Goal: Transaction & Acquisition: Purchase product/service

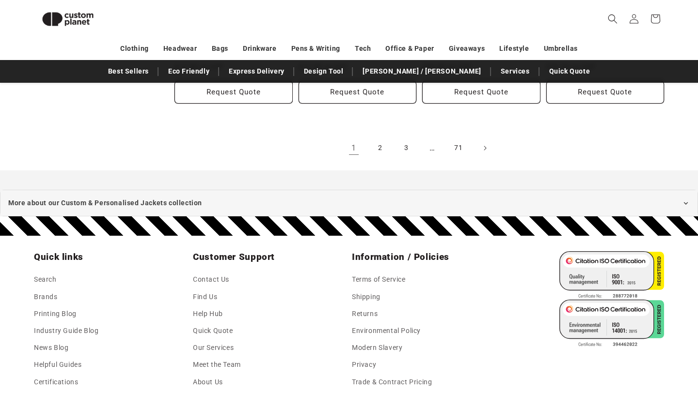
scroll to position [1241, 0]
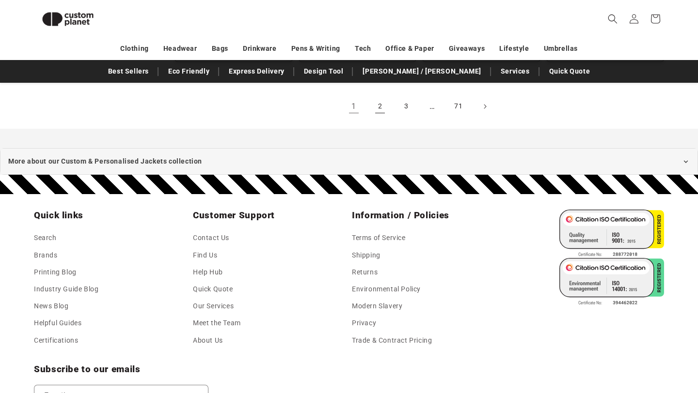
click at [380, 96] on link "2" at bounding box center [379, 106] width 21 height 21
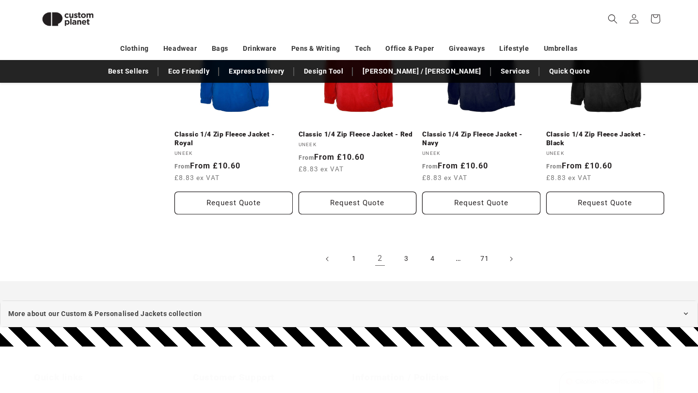
scroll to position [1224, 0]
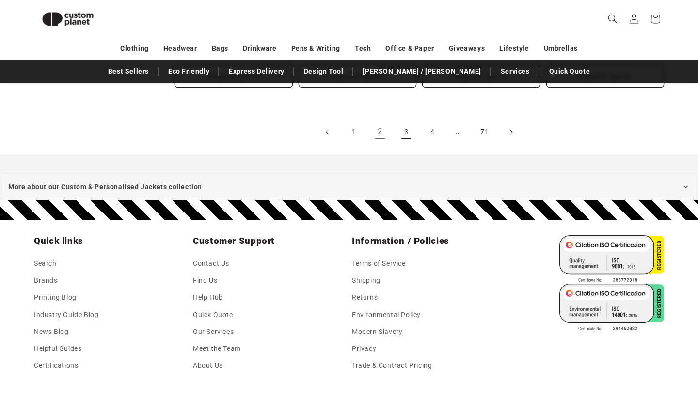
click at [408, 128] on link "3" at bounding box center [405, 132] width 21 height 21
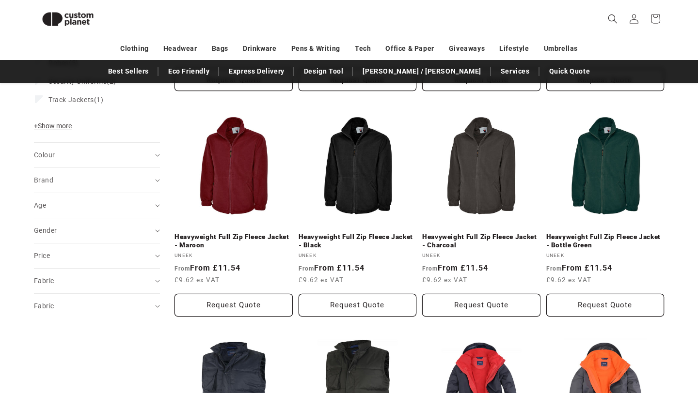
scroll to position [370, 0]
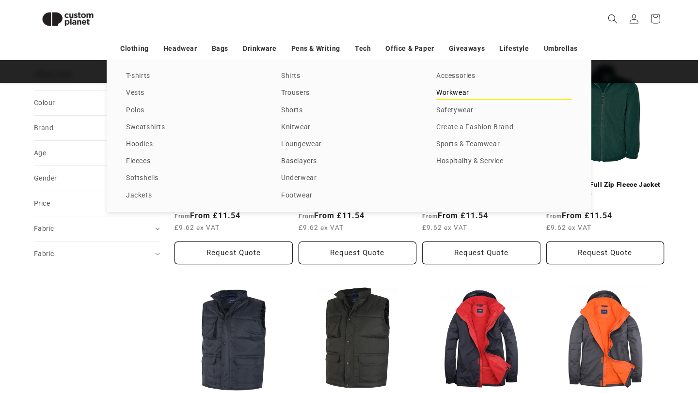
click at [441, 94] on link "Workwear" at bounding box center [504, 93] width 136 height 13
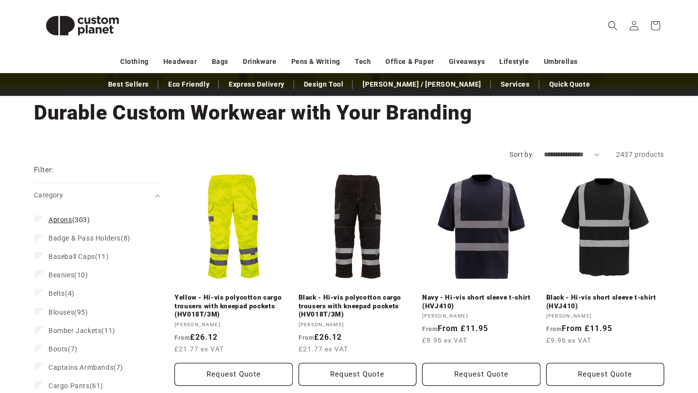
scroll to position [62, 0]
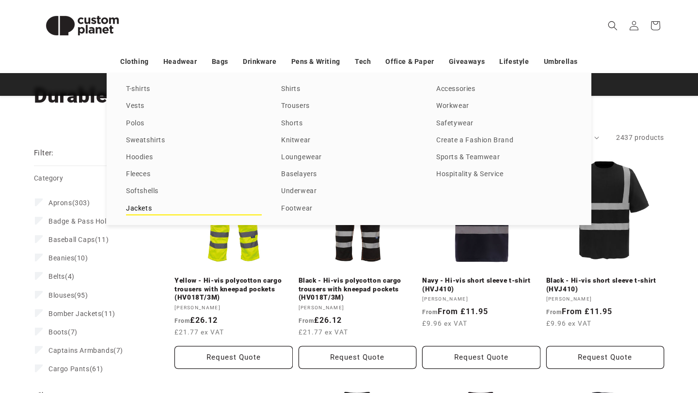
click at [147, 206] on link "Jackets" at bounding box center [194, 209] width 136 height 13
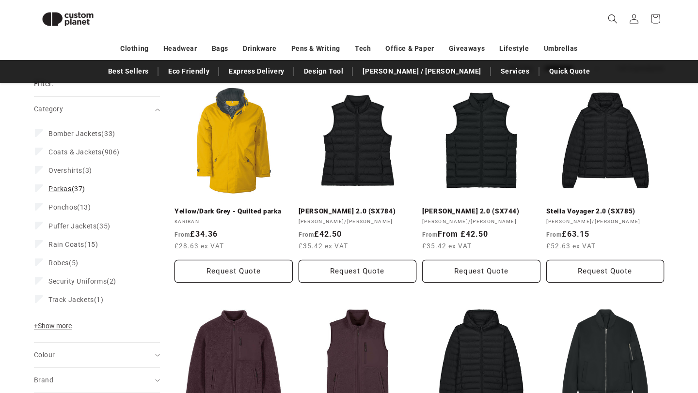
scroll to position [117, 0]
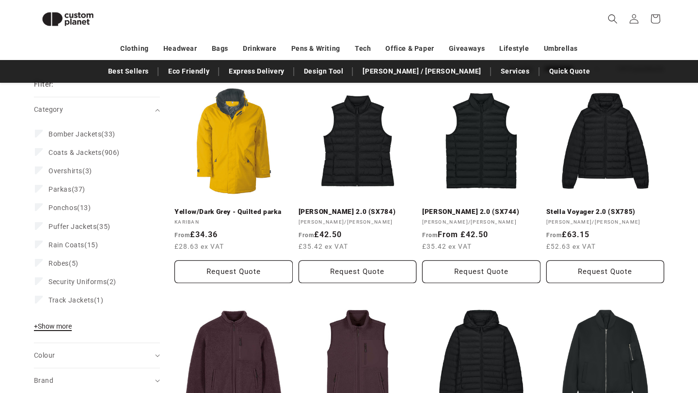
click at [55, 325] on span "+ Show more" at bounding box center [53, 327] width 38 height 8
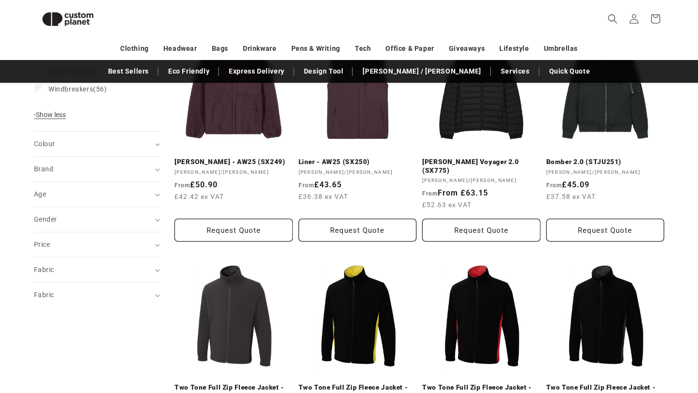
scroll to position [0, 0]
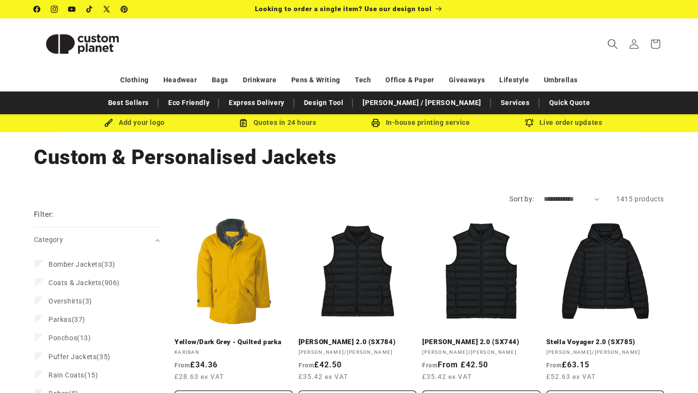
click at [615, 41] on icon "Search" at bounding box center [612, 44] width 10 height 10
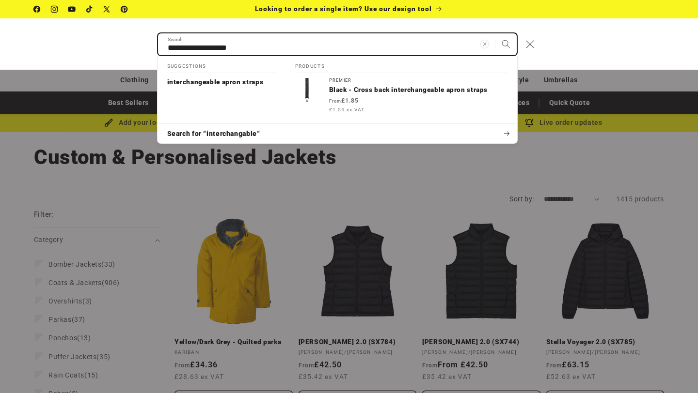
type input "**********"
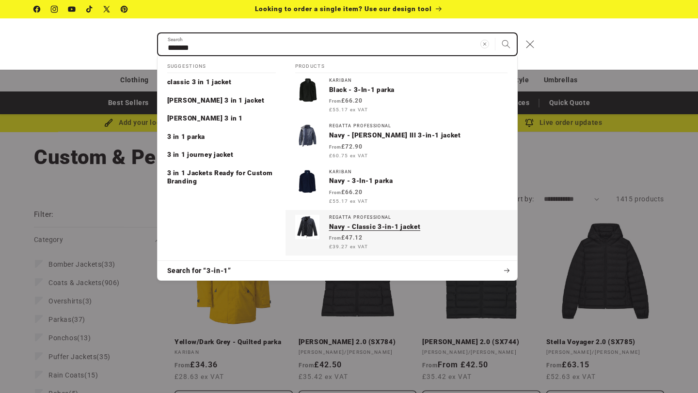
type input "******"
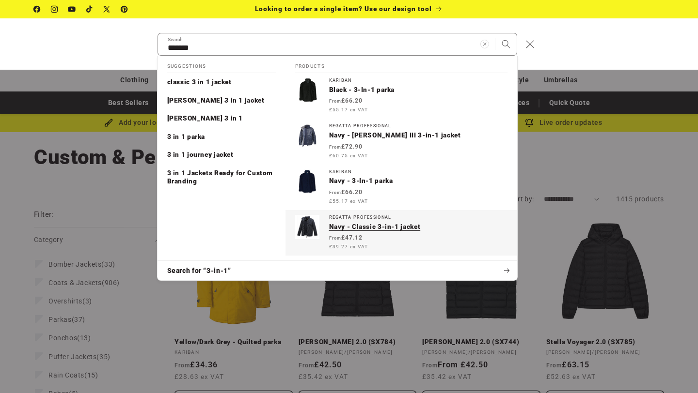
click at [377, 228] on p "Navy - Classic 3-in-1 jacket" at bounding box center [418, 227] width 178 height 9
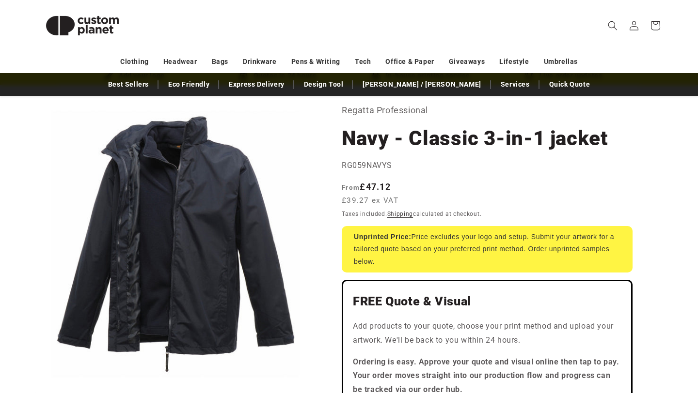
scroll to position [59, 0]
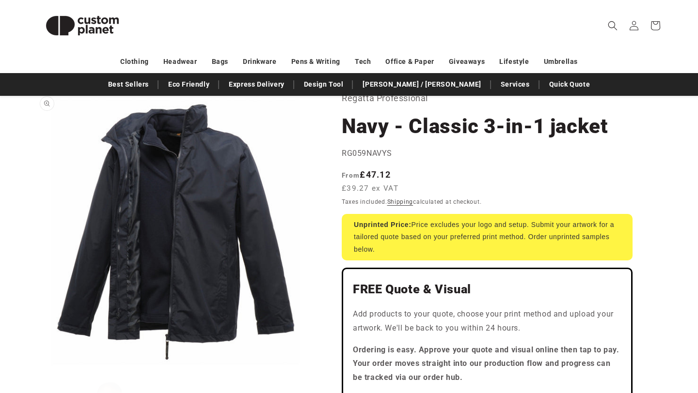
click at [34, 374] on button "Open media 1 in modal" at bounding box center [34, 374] width 0 height 0
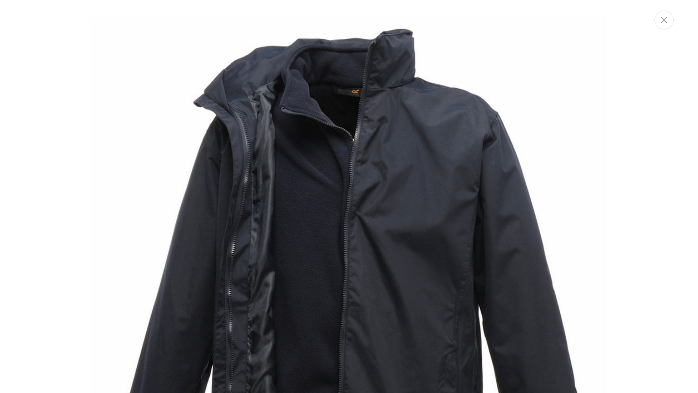
click at [665, 16] on button "Close" at bounding box center [663, 20] width 19 height 19
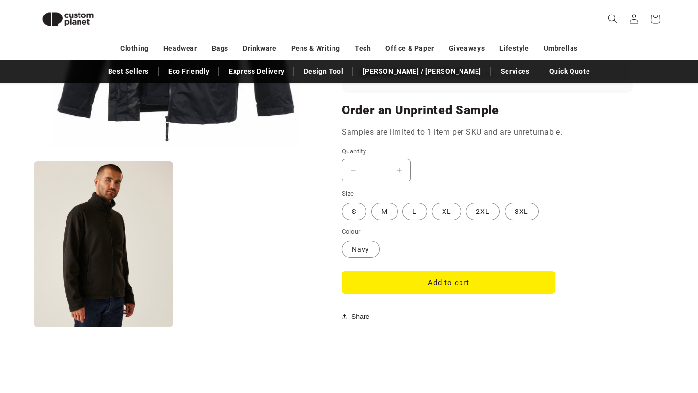
scroll to position [746, 0]
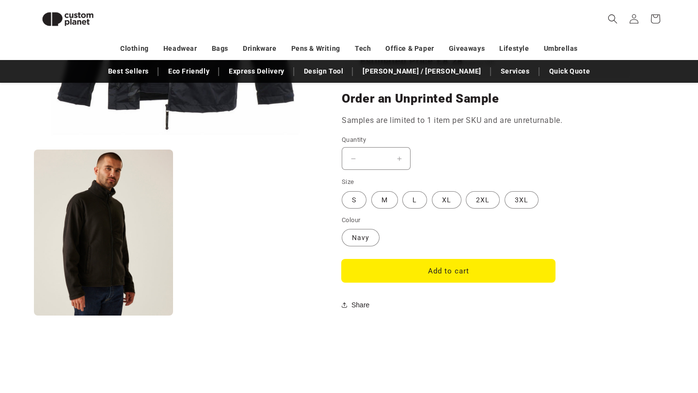
click at [439, 274] on button "Add to cart" at bounding box center [448, 271] width 213 height 23
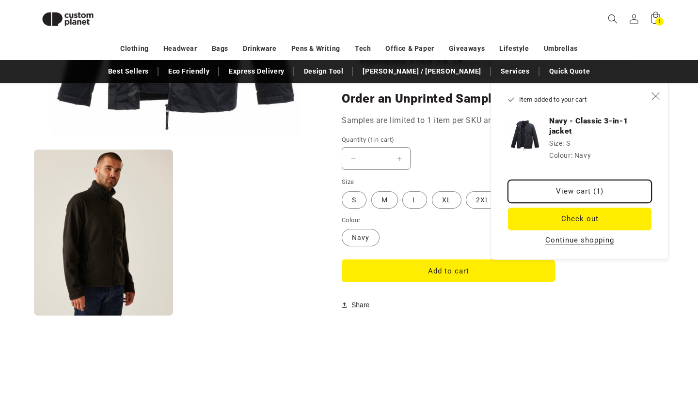
click at [601, 190] on link "View cart (1)" at bounding box center [579, 191] width 143 height 23
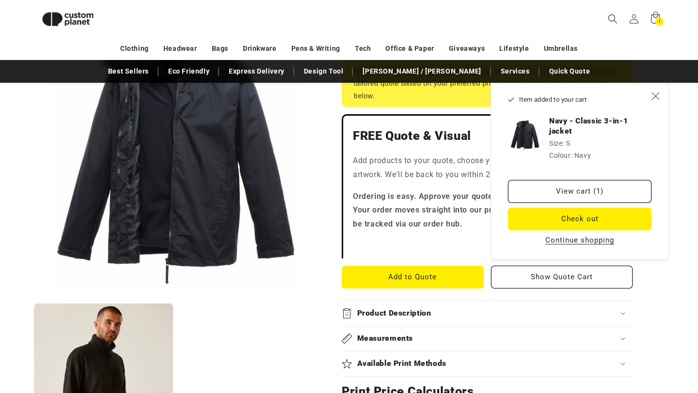
scroll to position [54, 0]
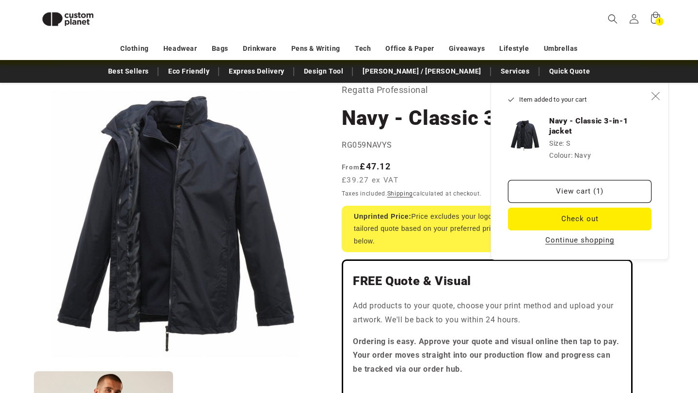
click at [658, 101] on span "Close" at bounding box center [655, 96] width 10 height 10
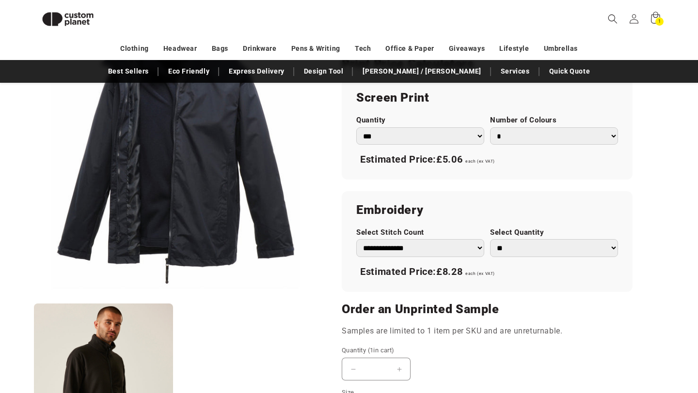
scroll to position [0, 0]
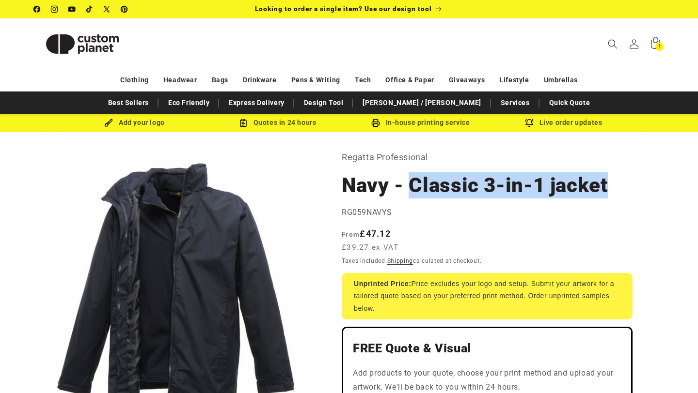
drag, startPoint x: 412, startPoint y: 183, endPoint x: 617, endPoint y: 183, distance: 205.0
click at [617, 183] on h1 "Navy - Classic 3-in-1 jacket" at bounding box center [487, 185] width 291 height 26
copy h1 "Classic 3-in-1 jacket"
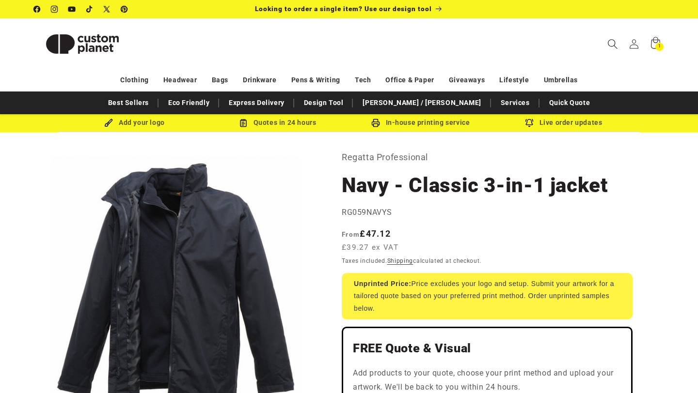
click at [618, 40] on span "Search" at bounding box center [612, 43] width 21 height 21
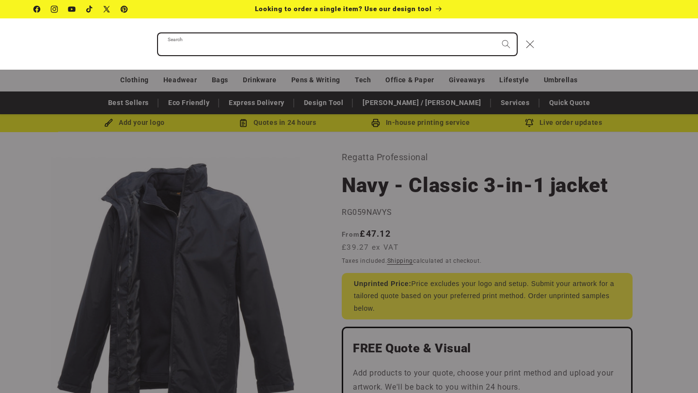
paste input "**********"
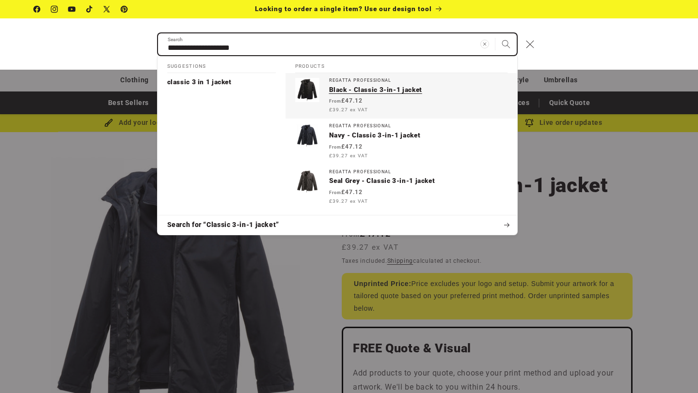
type input "**********"
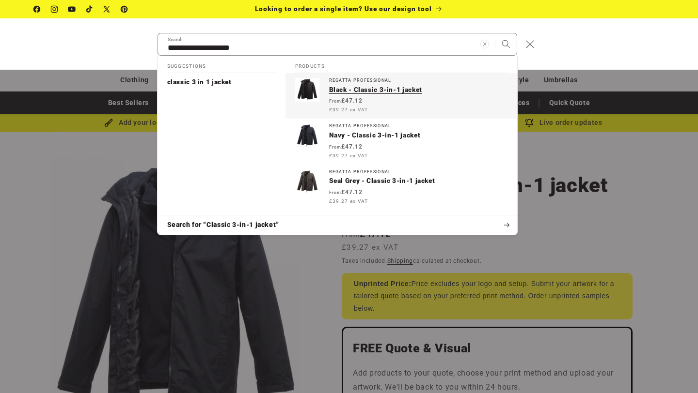
click at [391, 92] on p "Black - Classic 3-in-1 jacket" at bounding box center [418, 90] width 178 height 9
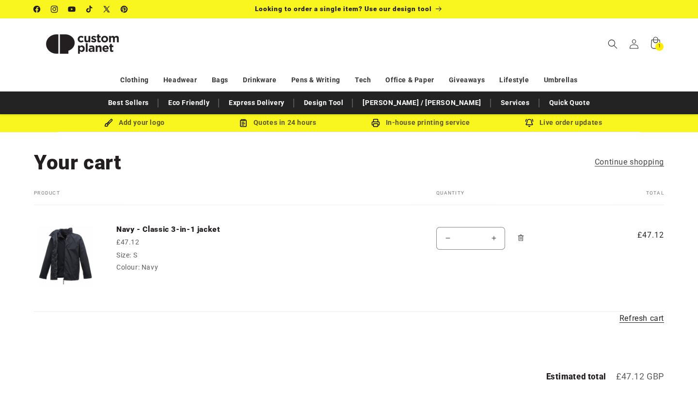
scroll to position [72, 0]
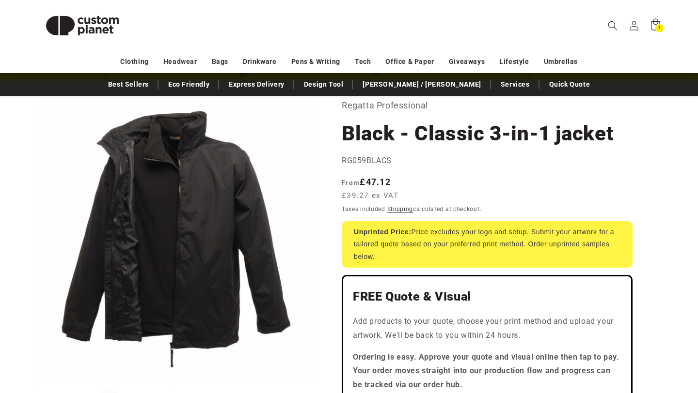
scroll to position [54, 0]
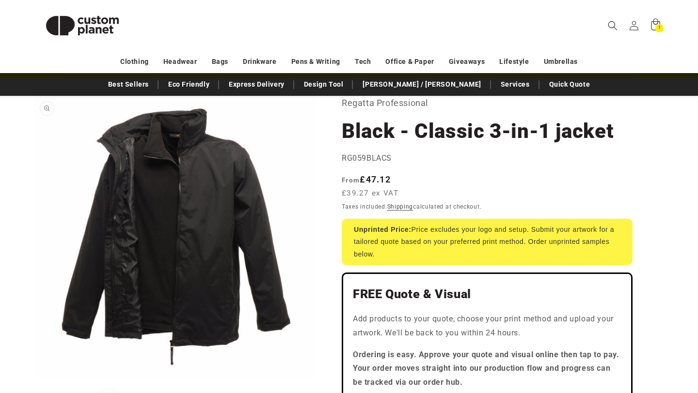
click at [34, 379] on button "Open media 1 in modal" at bounding box center [34, 379] width 0 height 0
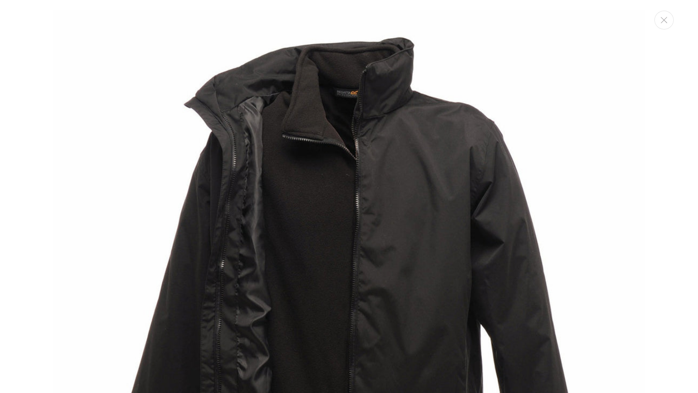
scroll to position [10, 0]
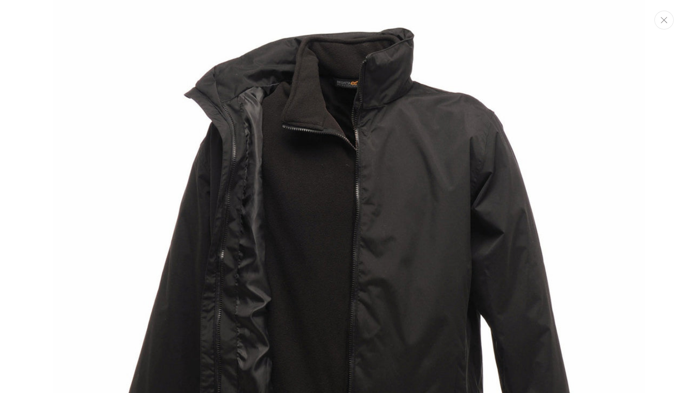
click at [666, 17] on icon "Close" at bounding box center [663, 20] width 7 height 6
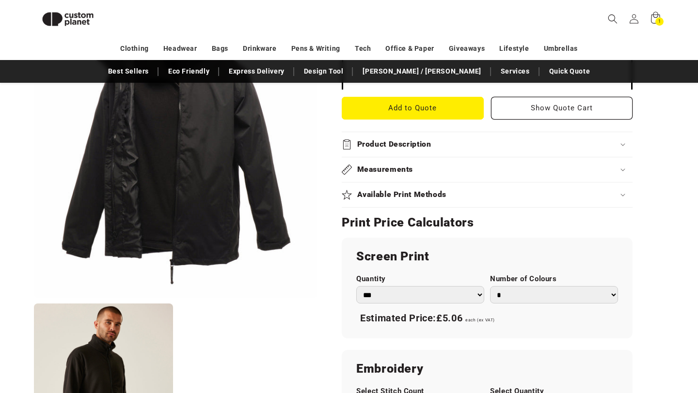
scroll to position [404, 0]
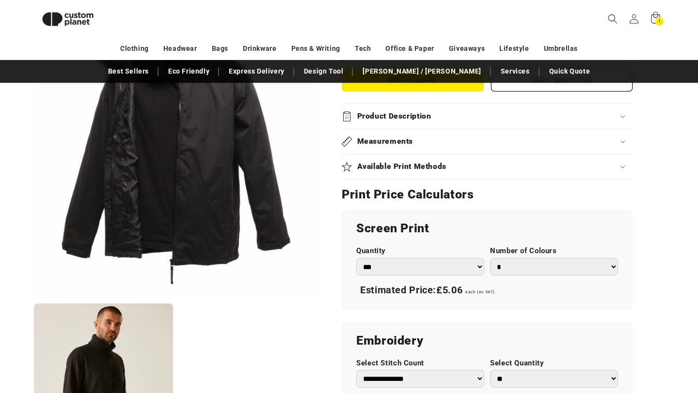
click at [445, 119] on div "Product Description" at bounding box center [487, 116] width 291 height 10
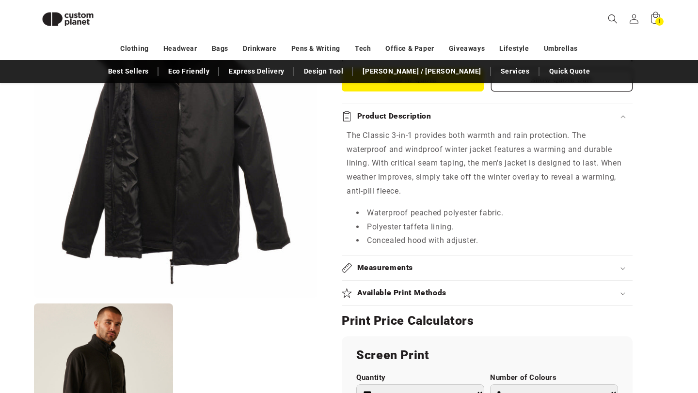
click at [469, 119] on div "Product Description" at bounding box center [487, 116] width 291 height 10
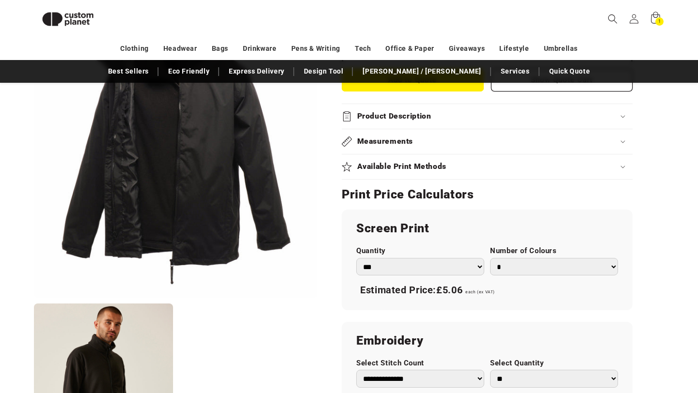
click at [440, 133] on summary "Measurements" at bounding box center [487, 141] width 291 height 25
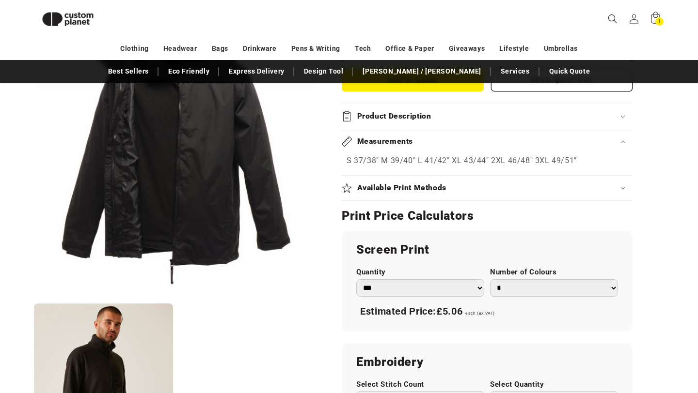
click at [441, 141] on div "Measurements" at bounding box center [487, 142] width 291 height 10
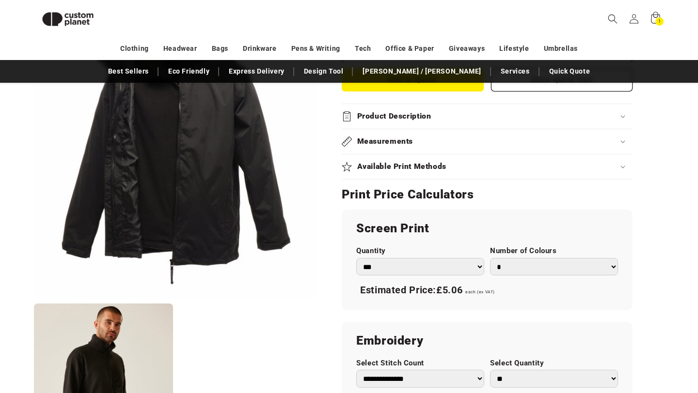
click at [438, 161] on summary "Available Print Methods" at bounding box center [487, 167] width 291 height 25
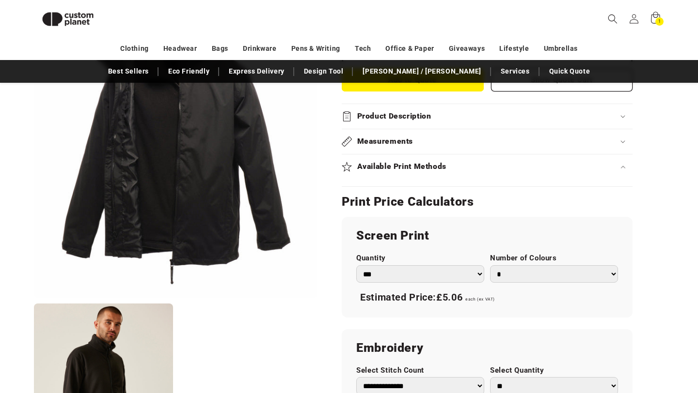
click at [463, 166] on div "Available Print Methods" at bounding box center [487, 167] width 291 height 10
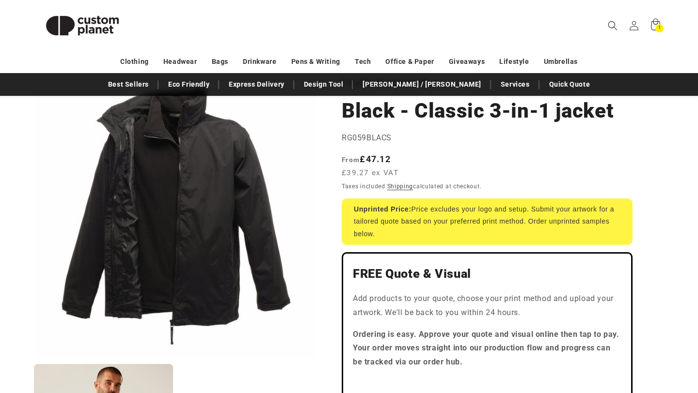
scroll to position [97, 0]
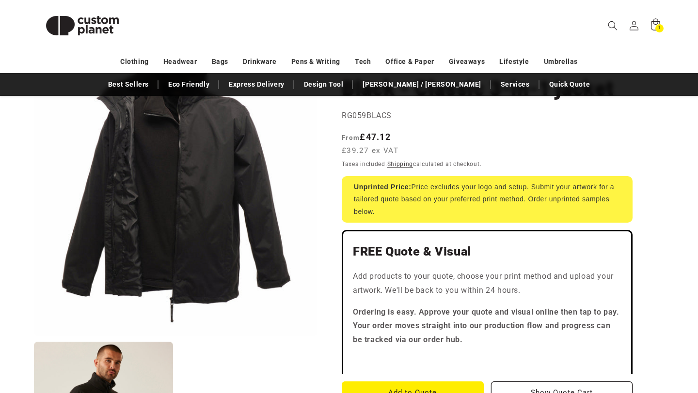
click at [466, 142] on div "Regular price From £47.12 £39.27 ex VAT Regular price Sale price £47.12 Unit pr…" at bounding box center [487, 144] width 291 height 29
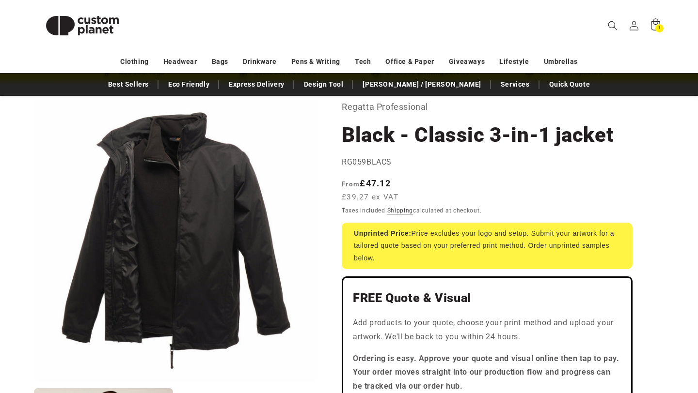
scroll to position [45, 0]
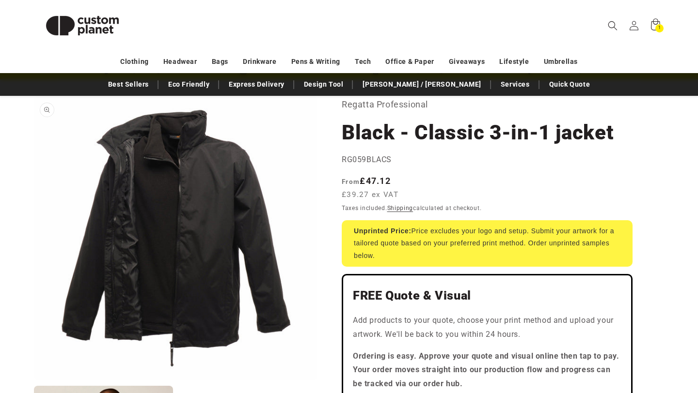
scroll to position [53, 0]
click at [34, 380] on button "Open media 1 in modal" at bounding box center [34, 380] width 0 height 0
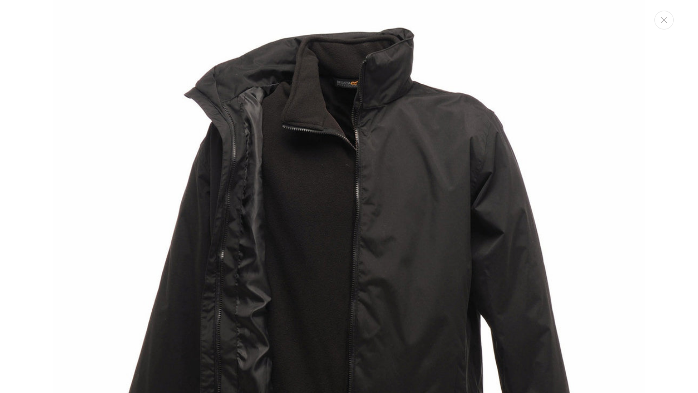
click at [667, 29] on div "Media gallery" at bounding box center [349, 196] width 698 height 393
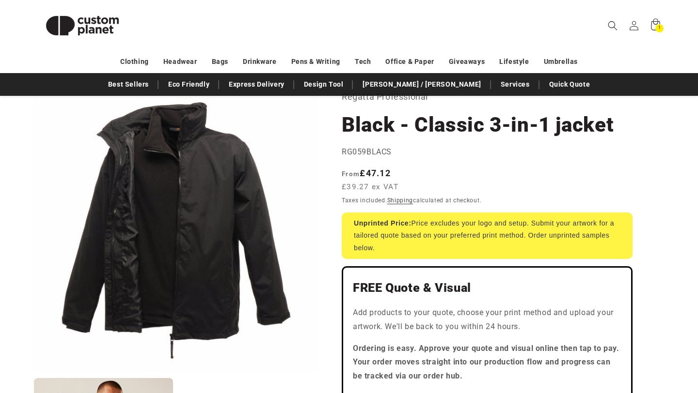
scroll to position [64, 0]
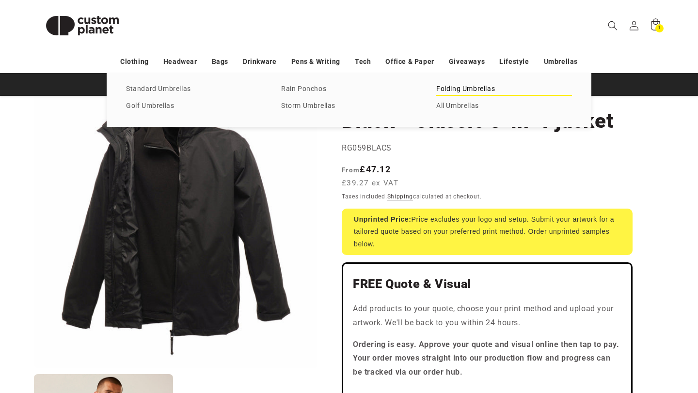
click at [475, 87] on link "Folding Umbrellas" at bounding box center [504, 89] width 136 height 13
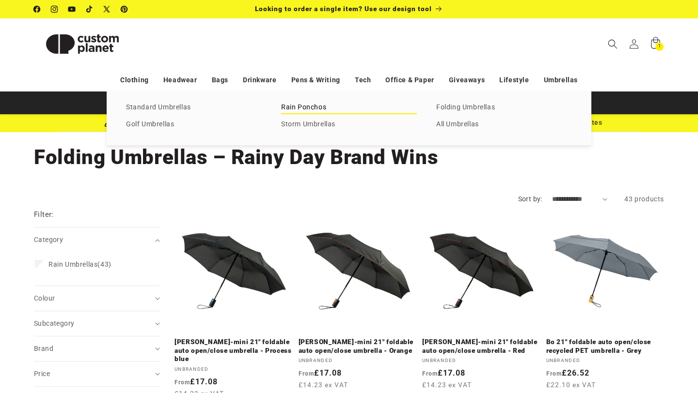
click at [312, 109] on link "Rain Ponchos" at bounding box center [349, 107] width 136 height 13
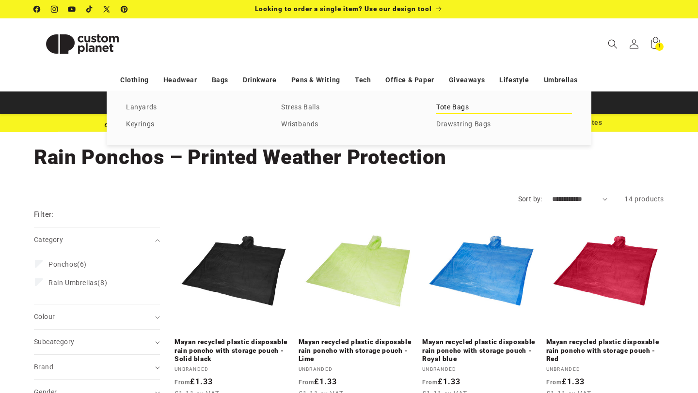
click at [459, 106] on link "Tote Bags" at bounding box center [504, 107] width 136 height 13
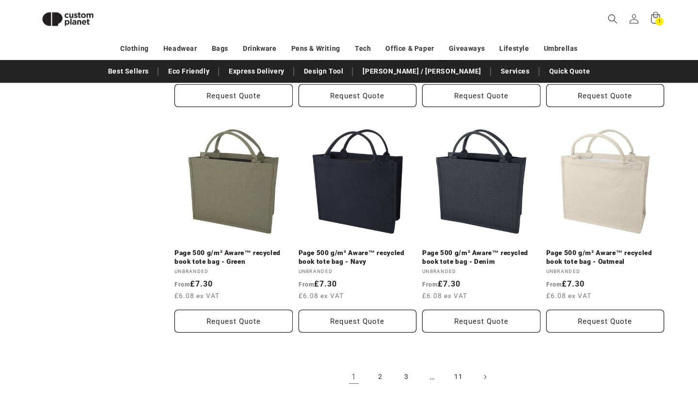
scroll to position [1003, 0]
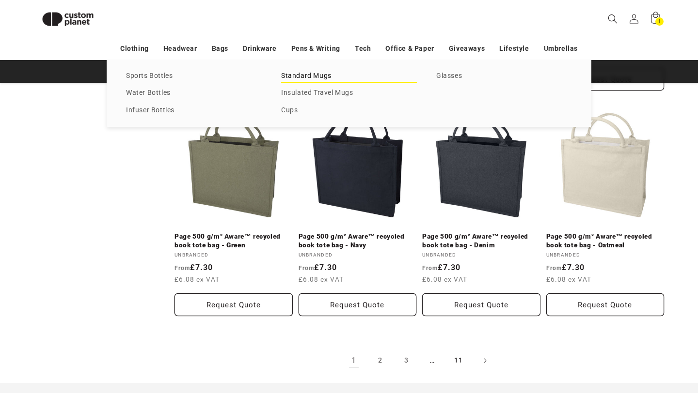
click at [326, 75] on link "Standard Mugs" at bounding box center [349, 76] width 136 height 13
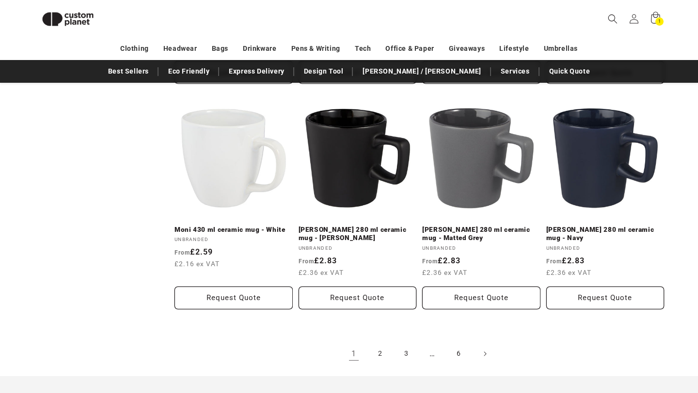
scroll to position [995, 0]
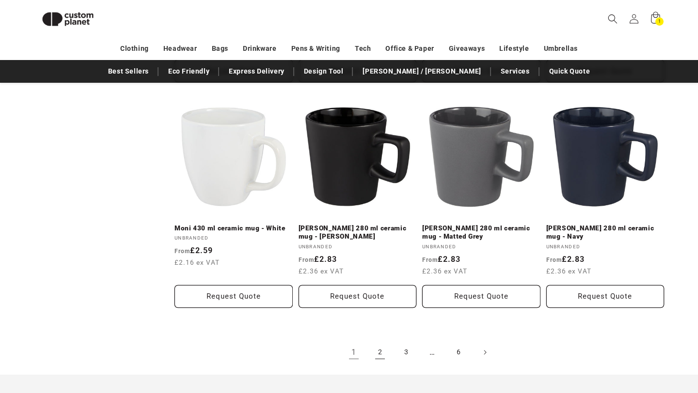
click at [378, 354] on link "2" at bounding box center [379, 352] width 21 height 21
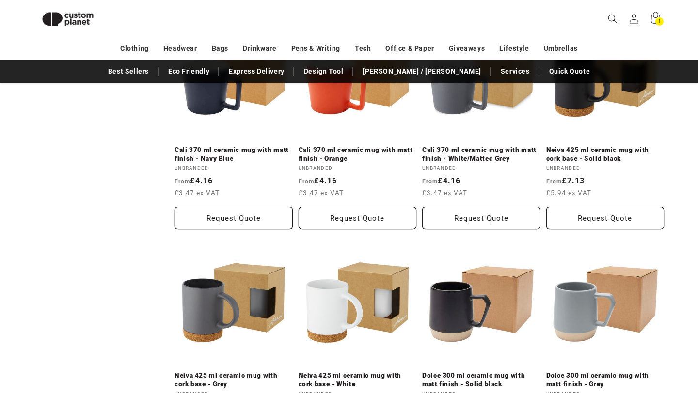
scroll to position [1035, 0]
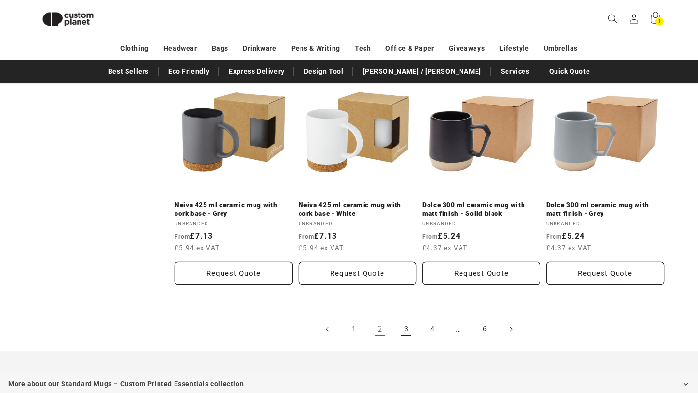
click at [408, 322] on link "3" at bounding box center [405, 329] width 21 height 21
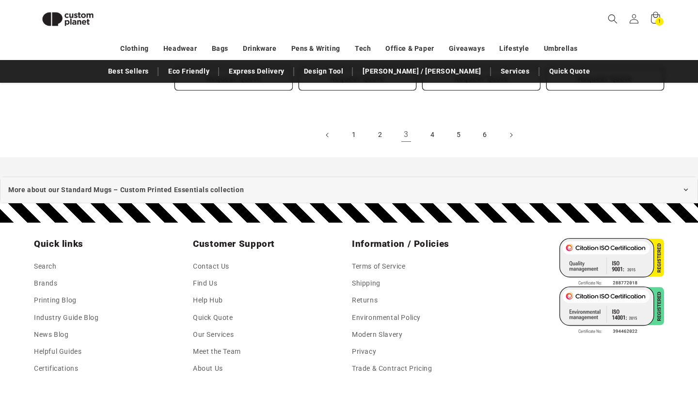
scroll to position [1185, 0]
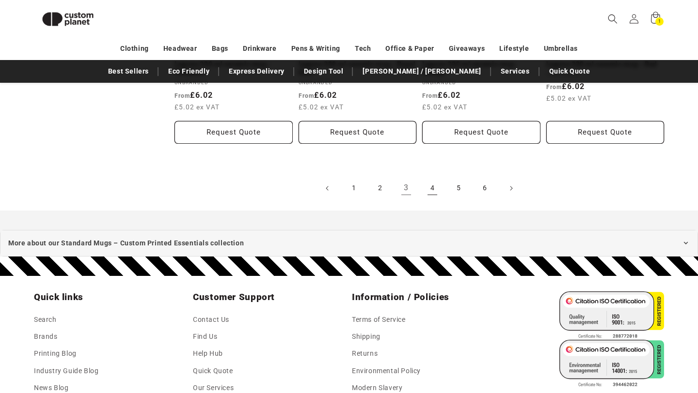
click at [423, 178] on link "4" at bounding box center [432, 188] width 21 height 21
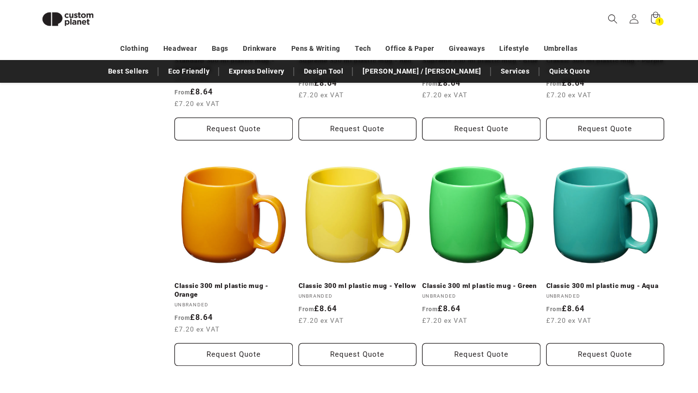
scroll to position [574, 0]
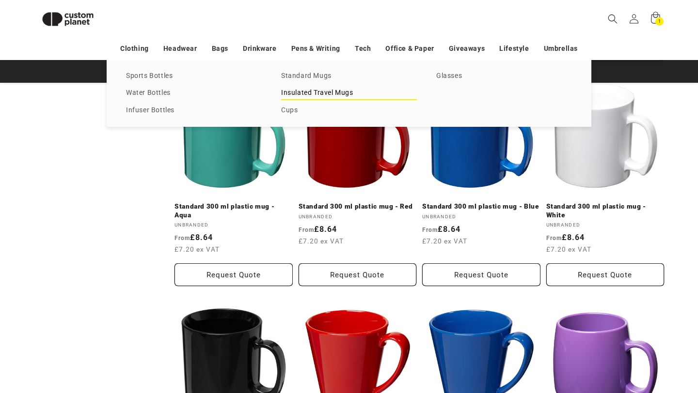
click at [323, 95] on link "Insulated Travel Mugs" at bounding box center [349, 93] width 136 height 13
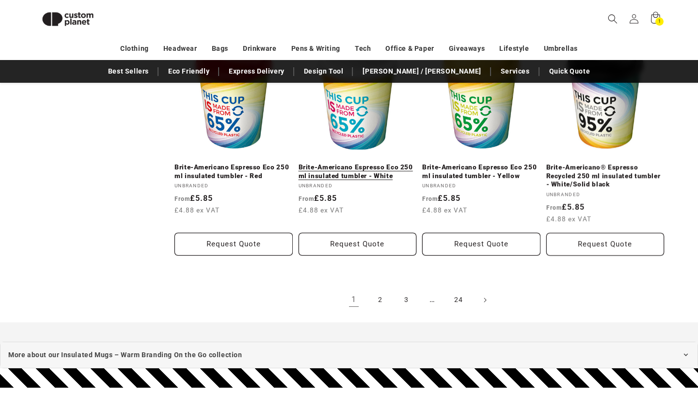
scroll to position [1066, 0]
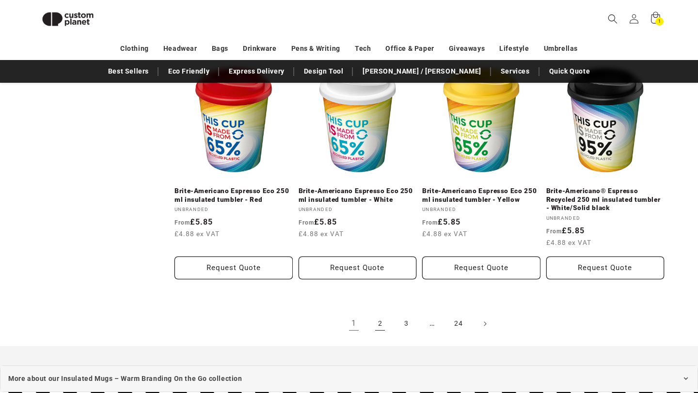
click at [379, 324] on link "2" at bounding box center [379, 323] width 21 height 21
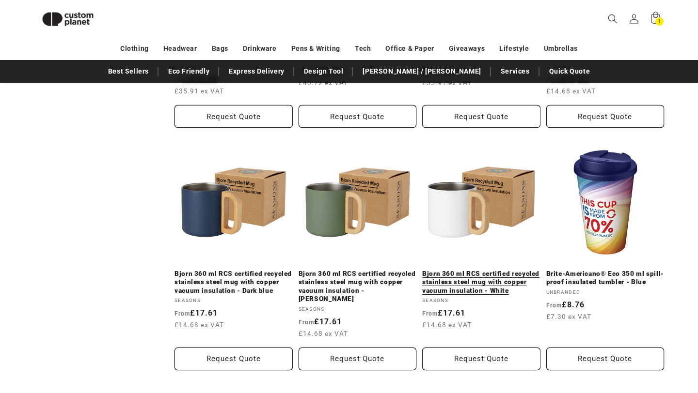
scroll to position [993, 0]
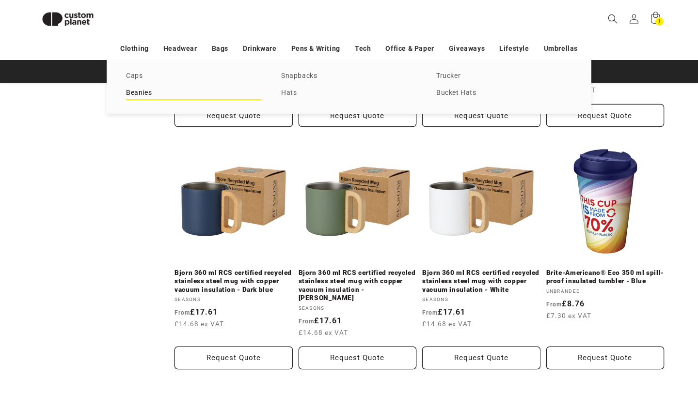
click at [150, 93] on link "Beanies" at bounding box center [194, 93] width 136 height 13
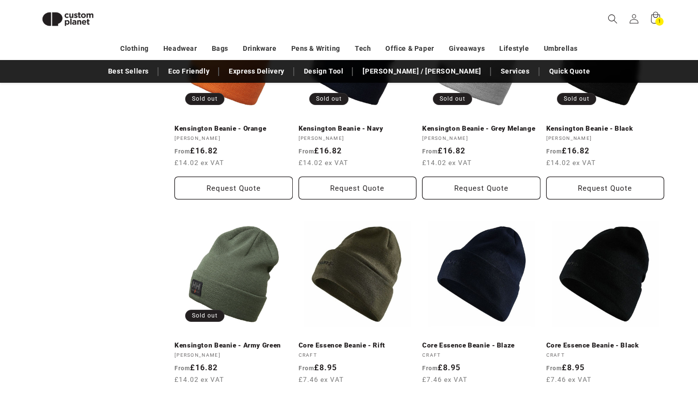
scroll to position [980, 0]
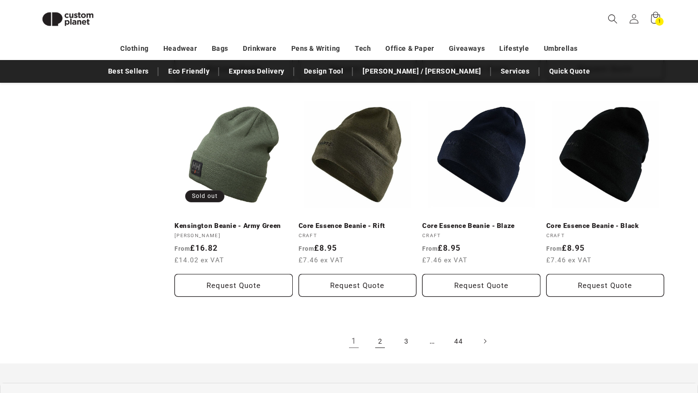
click at [382, 333] on link "2" at bounding box center [379, 341] width 21 height 21
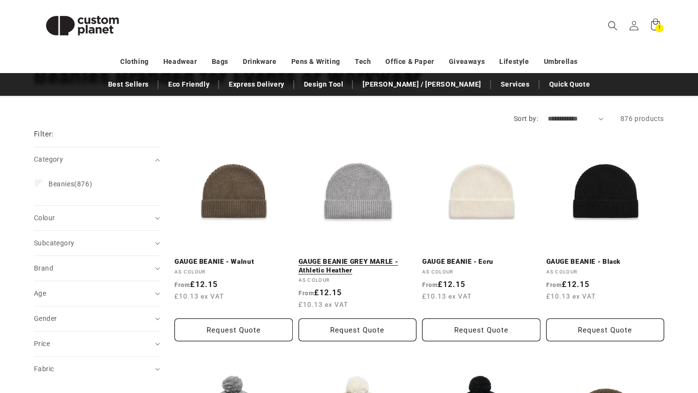
scroll to position [82, 0]
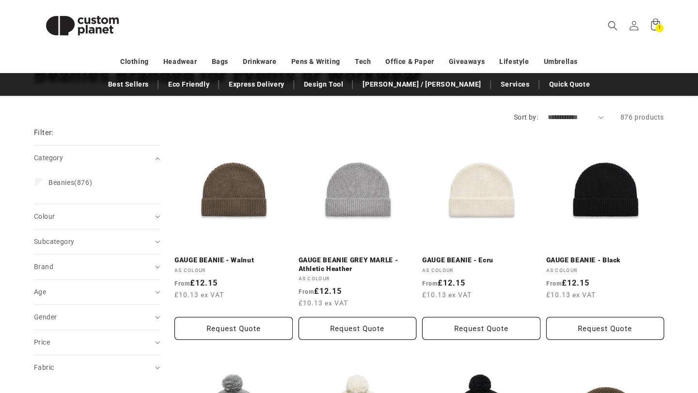
click at [578, 116] on select "**********" at bounding box center [576, 117] width 56 height 10
select select "**********"
click at [548, 112] on select "**********" at bounding box center [576, 117] width 56 height 10
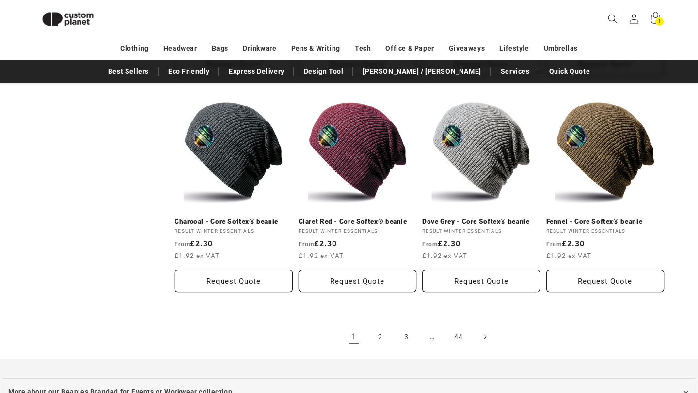
scroll to position [1134, 0]
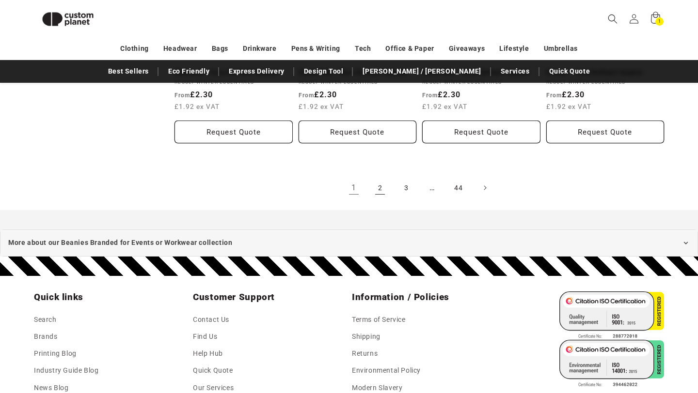
click at [384, 188] on link "2" at bounding box center [379, 187] width 21 height 21
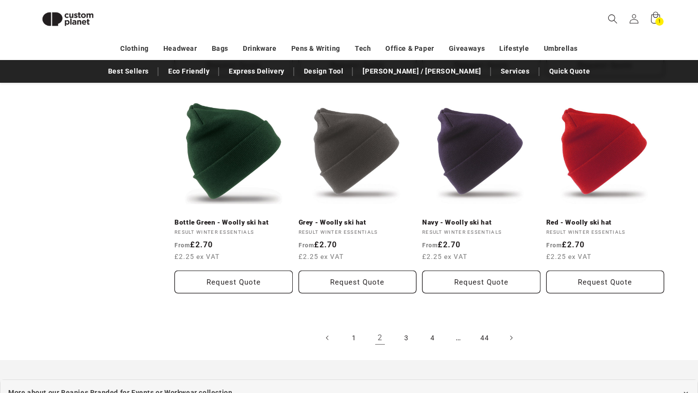
scroll to position [1019, 0]
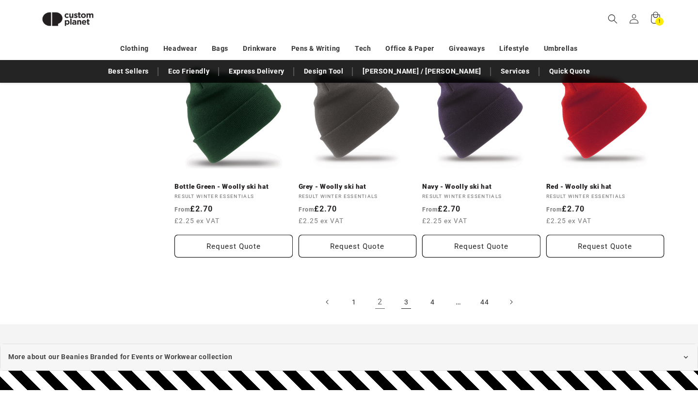
click at [396, 300] on link "3" at bounding box center [405, 302] width 21 height 21
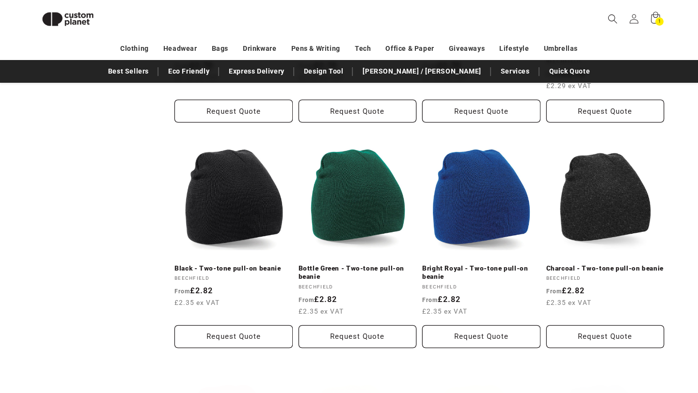
scroll to position [507, 0]
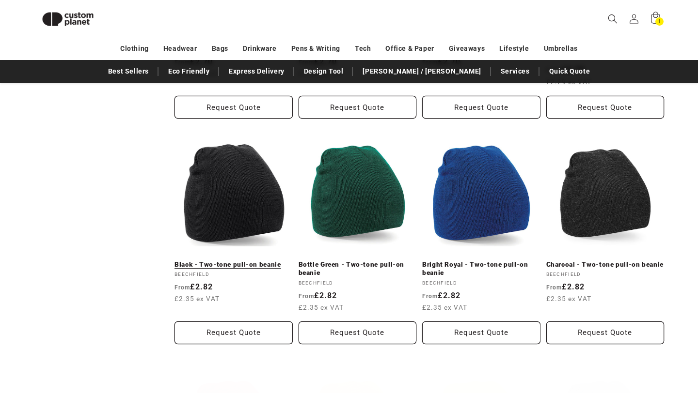
click at [270, 261] on link "Black - Two-tone pull-on beanie" at bounding box center [233, 265] width 118 height 9
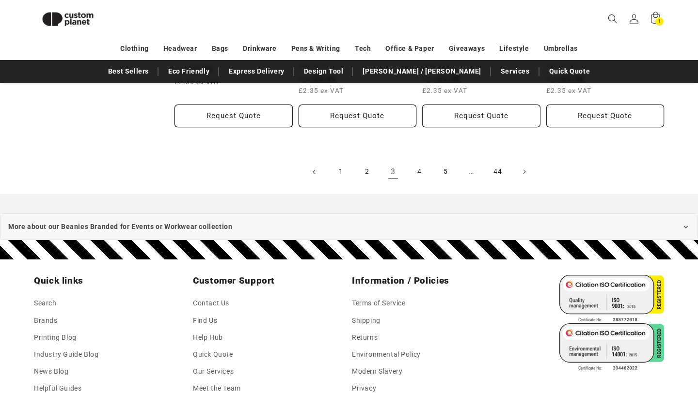
scroll to position [1177, 0]
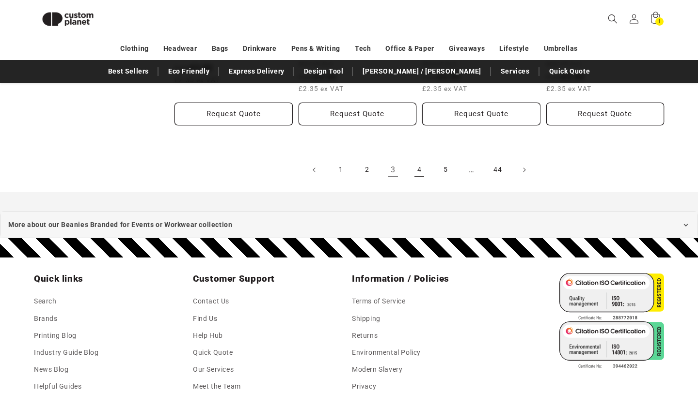
click at [412, 169] on link "4" at bounding box center [418, 169] width 21 height 21
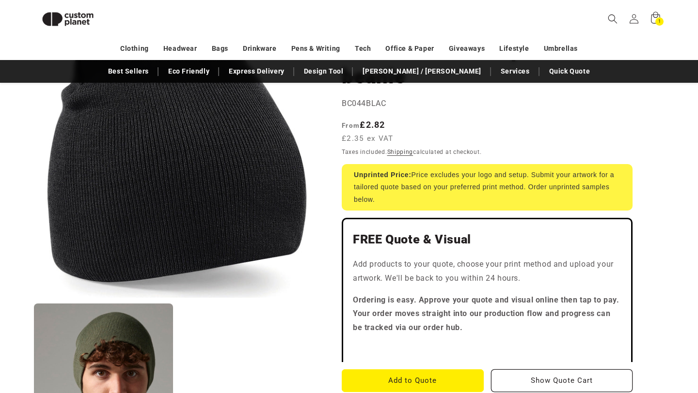
scroll to position [125, 0]
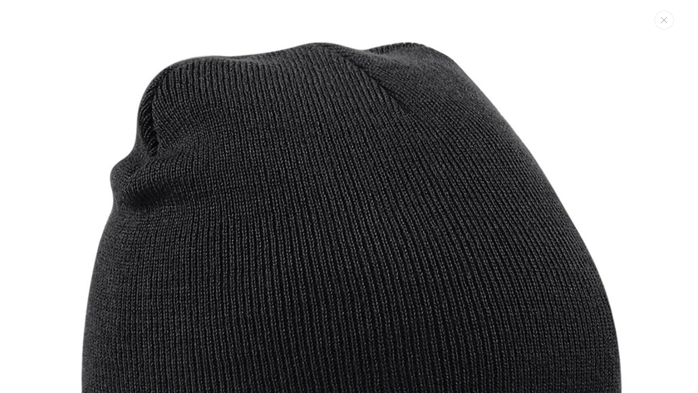
scroll to position [608, 0]
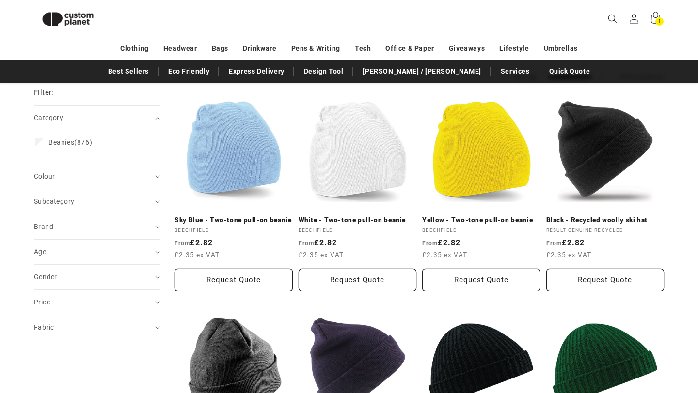
scroll to position [108, 0]
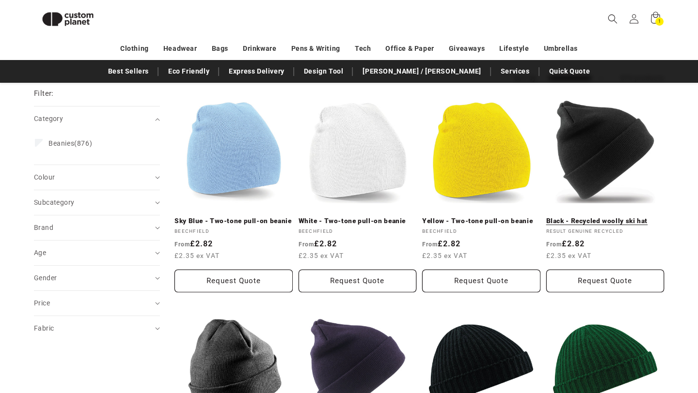
click at [634, 217] on link "Black - Recycled woolly ski hat" at bounding box center [605, 221] width 118 height 9
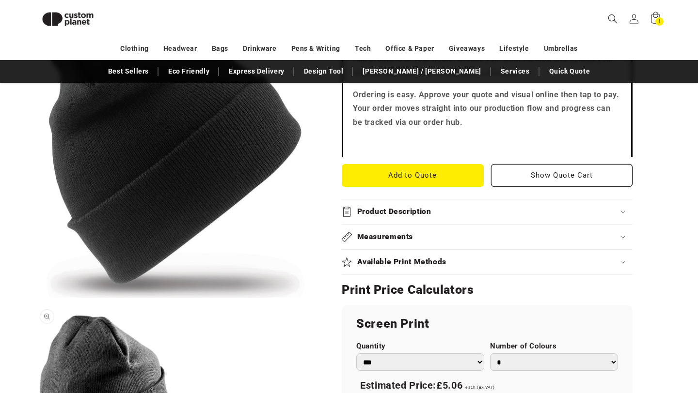
scroll to position [452, 0]
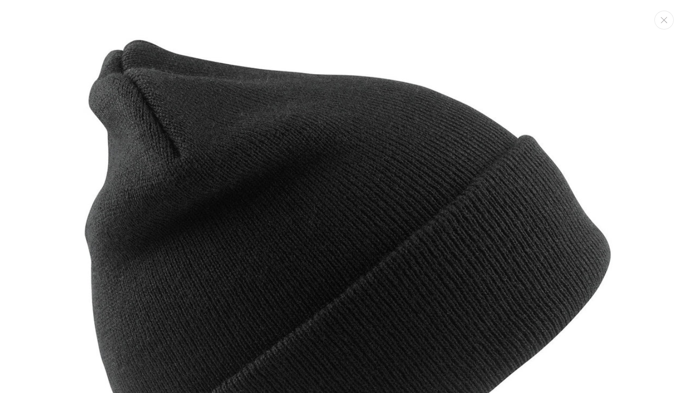
scroll to position [608, 0]
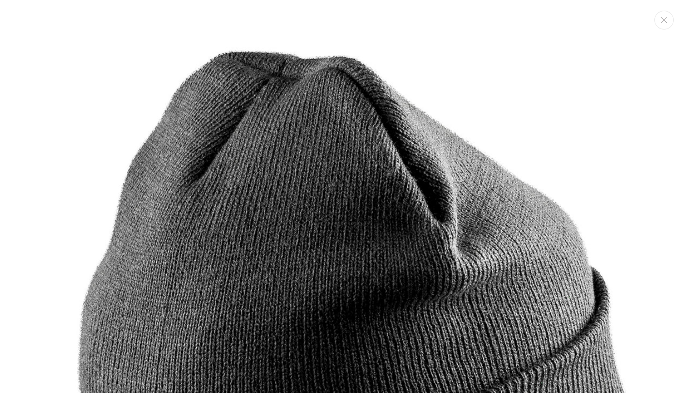
click at [223, 223] on img "Media gallery" at bounding box center [348, 354] width 591 height 709
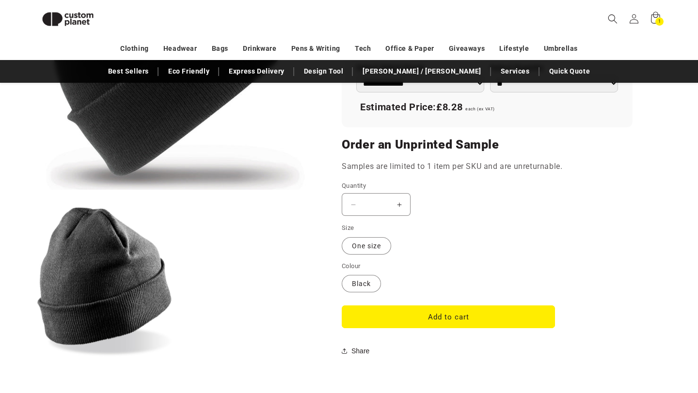
scroll to position [572, 0]
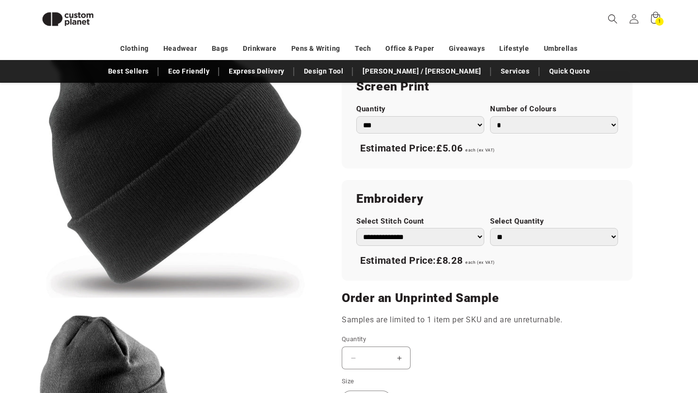
click at [450, 127] on select "*** *** *** **** **** **** ***** *****" at bounding box center [420, 125] width 128 height 18
select select "***"
click at [356, 116] on select "*** *** *** **** **** **** ***** *****" at bounding box center [420, 125] width 128 height 18
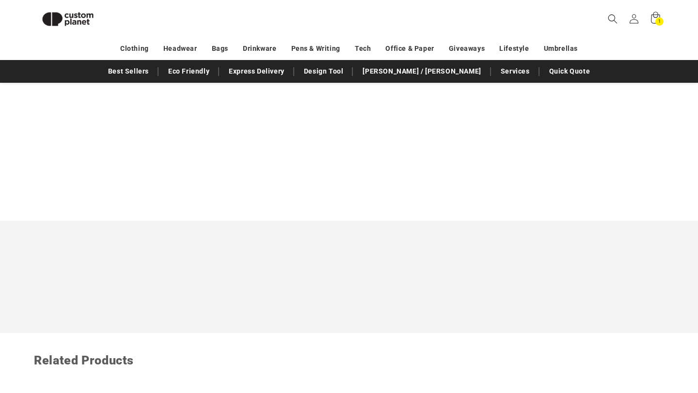
scroll to position [1250, 0]
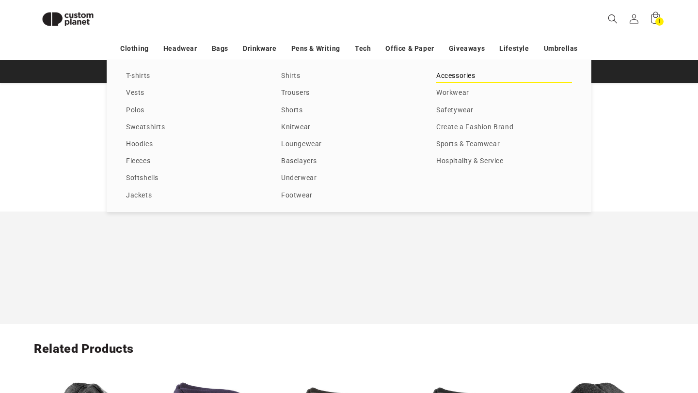
click at [453, 72] on link "Accessories" at bounding box center [504, 76] width 136 height 13
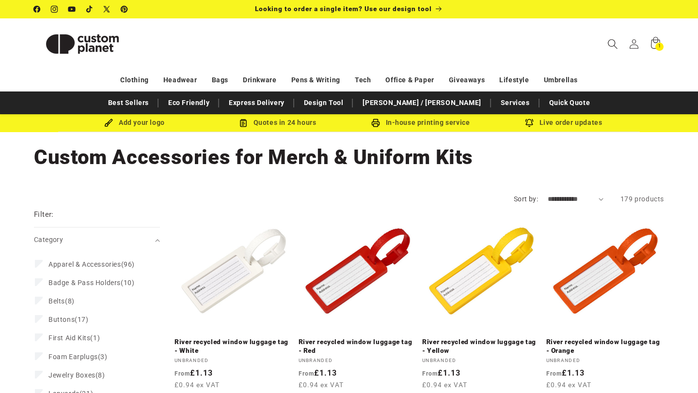
click at [617, 46] on icon "Search" at bounding box center [612, 44] width 10 height 10
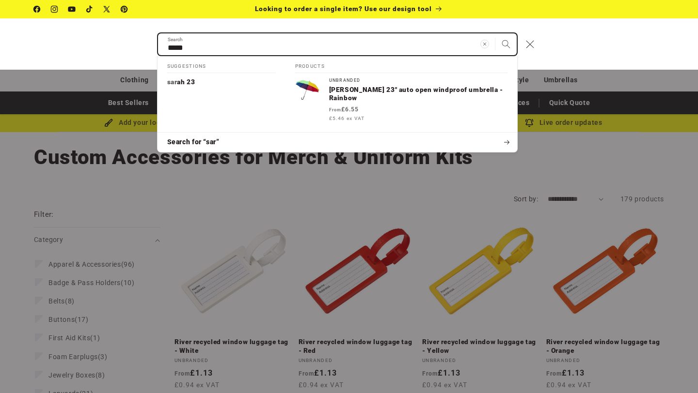
type input "*****"
click at [495, 33] on button "Search" at bounding box center [505, 43] width 21 height 21
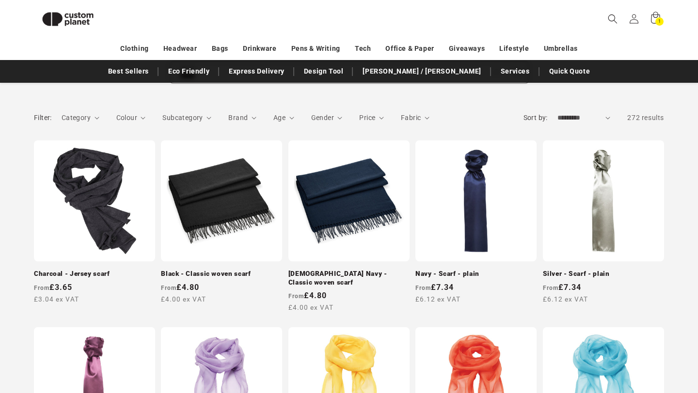
scroll to position [115, 0]
click at [574, 116] on select "**********" at bounding box center [583, 118] width 53 height 10
select select "**********"
click at [557, 113] on select "**********" at bounding box center [583, 118] width 53 height 10
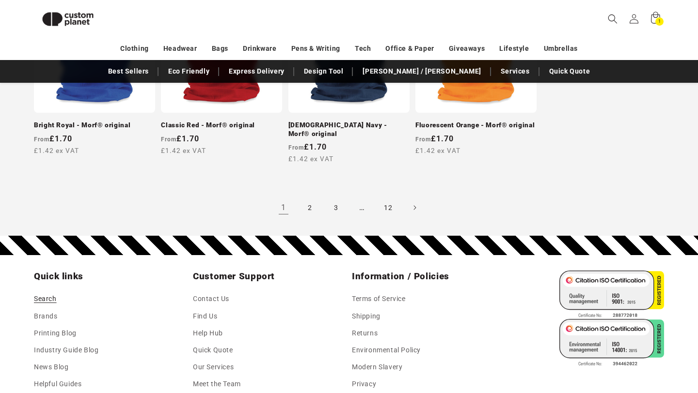
scroll to position [998, 0]
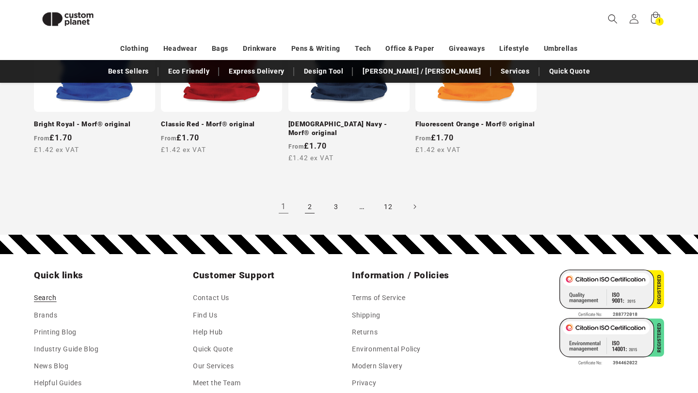
click at [307, 196] on link "2" at bounding box center [309, 206] width 21 height 21
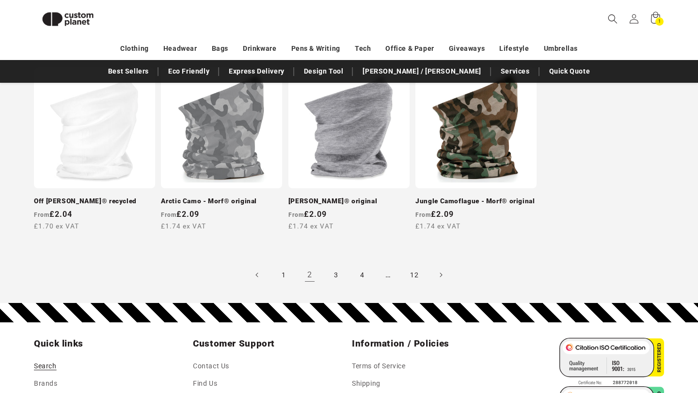
scroll to position [913, 0]
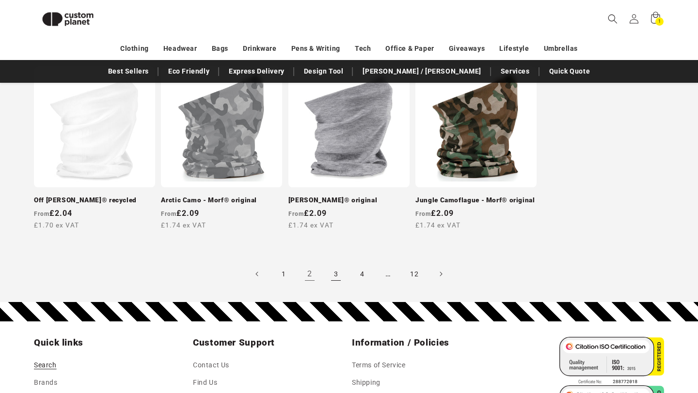
click at [330, 268] on link "3" at bounding box center [335, 274] width 21 height 21
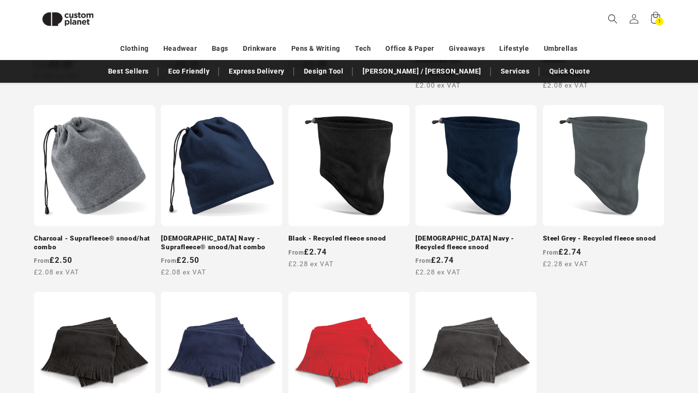
scroll to position [935, 0]
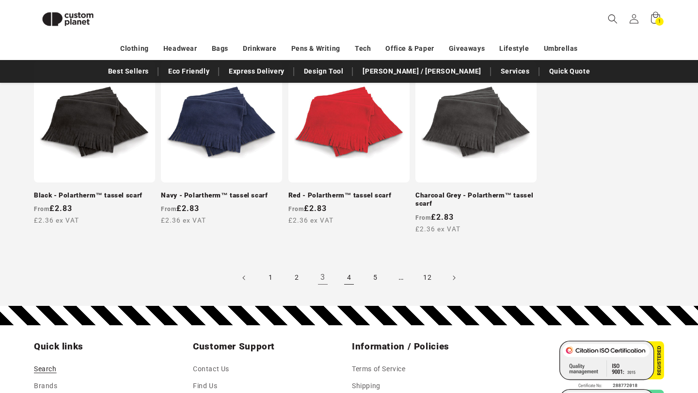
click at [347, 267] on link "4" at bounding box center [348, 277] width 21 height 21
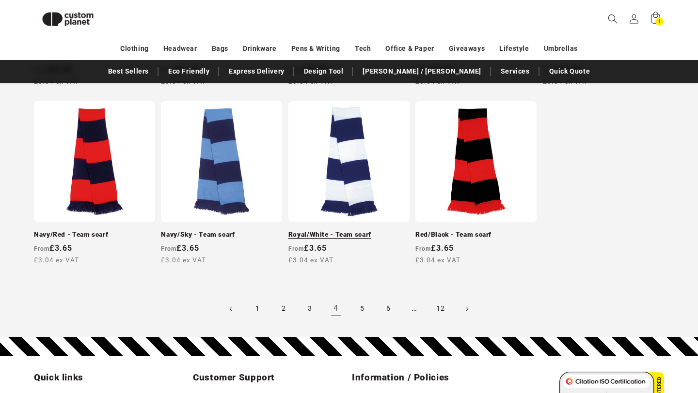
scroll to position [924, 0]
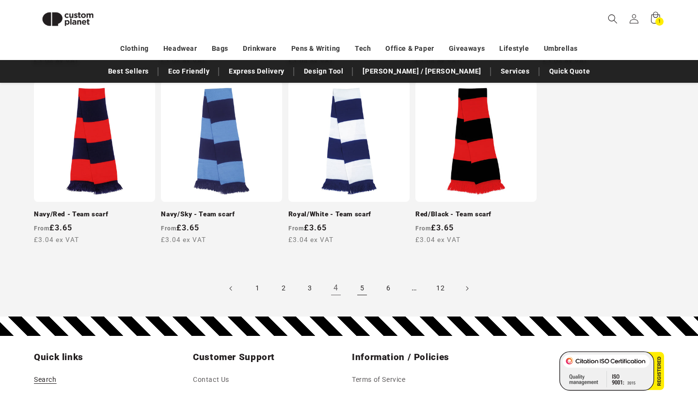
click at [360, 278] on link "5" at bounding box center [361, 288] width 21 height 21
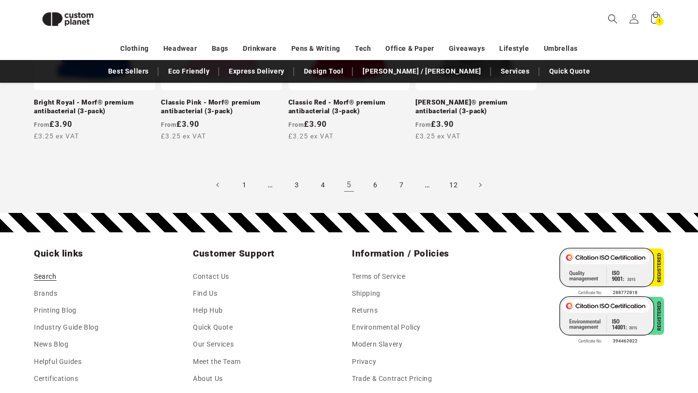
scroll to position [1037, 0]
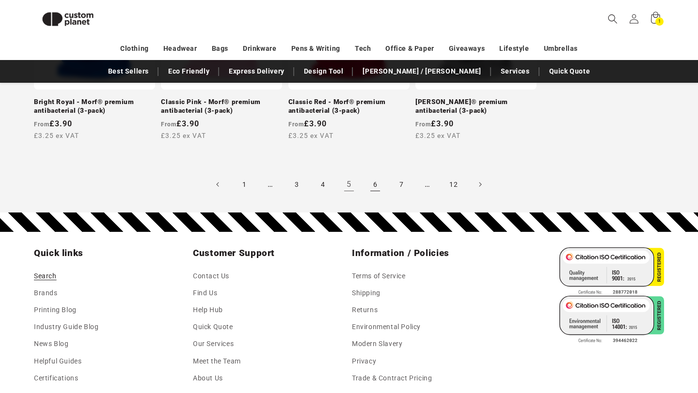
click at [380, 183] on link "6" at bounding box center [374, 184] width 21 height 21
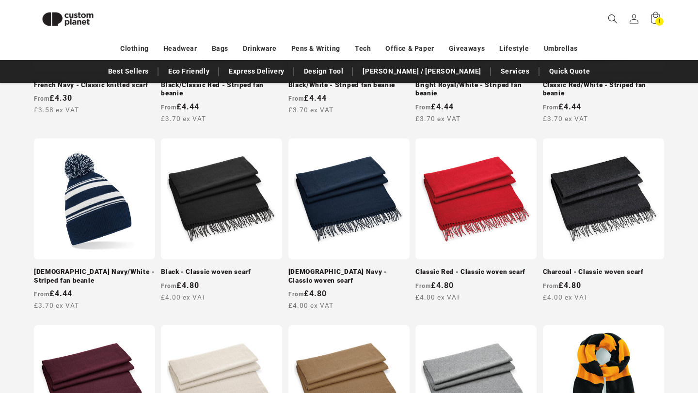
scroll to position [540, 0]
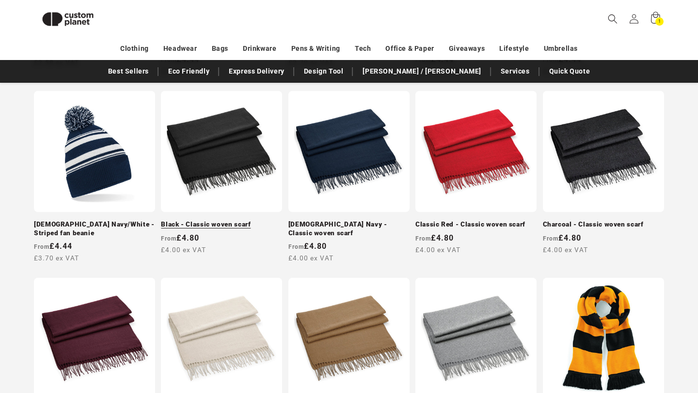
click at [252, 220] on link "Black - Classic woven scarf" at bounding box center [221, 224] width 121 height 9
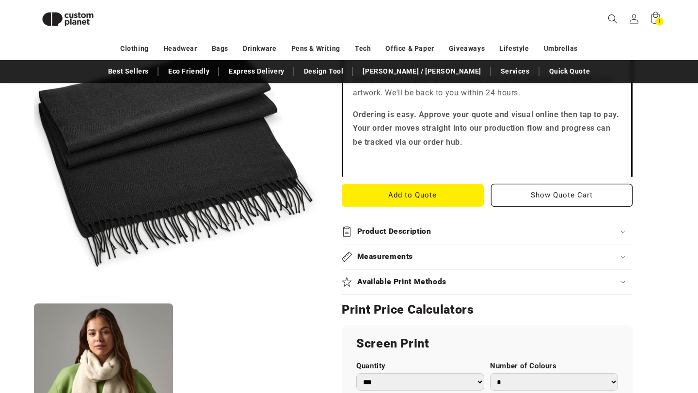
scroll to position [509, 0]
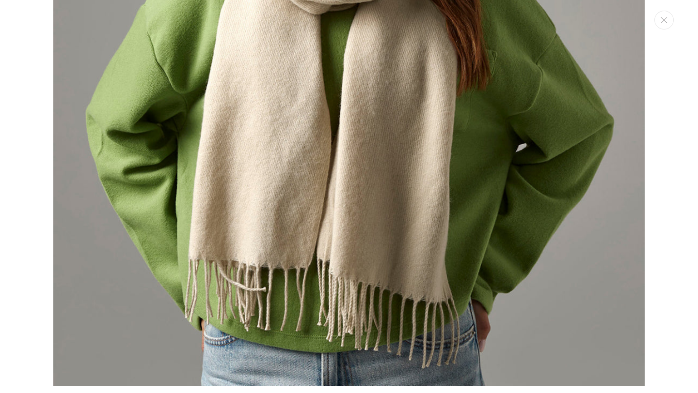
scroll to position [634, 0]
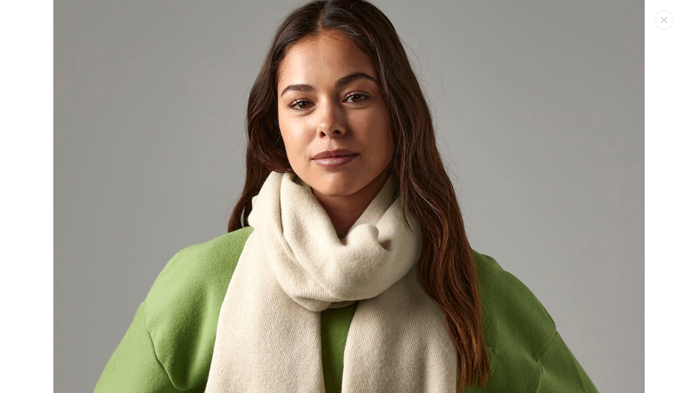
click at [667, 30] on div "Media gallery" at bounding box center [349, 196] width 698 height 393
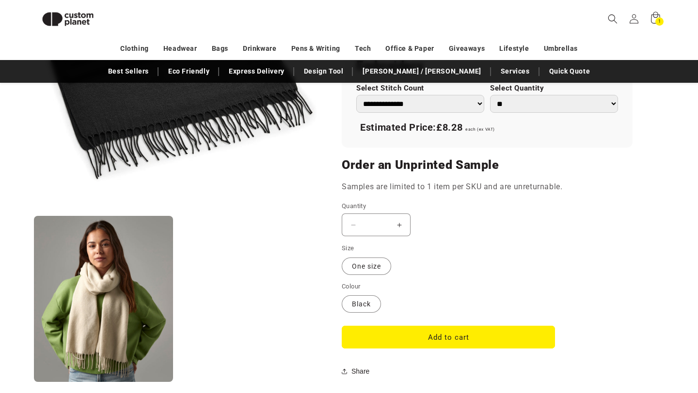
scroll to position [704, 0]
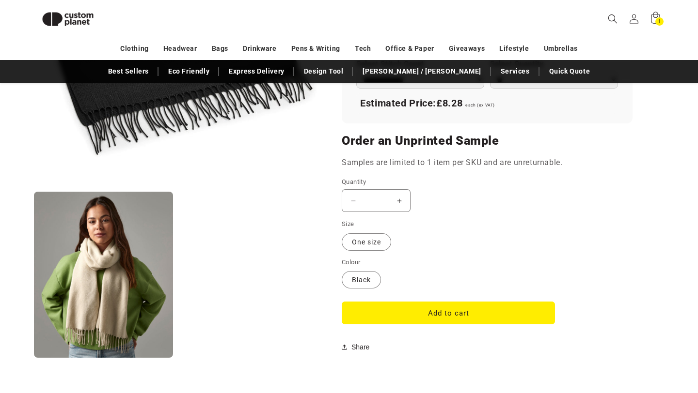
click at [438, 325] on button "Add to cart" at bounding box center [448, 313] width 213 height 23
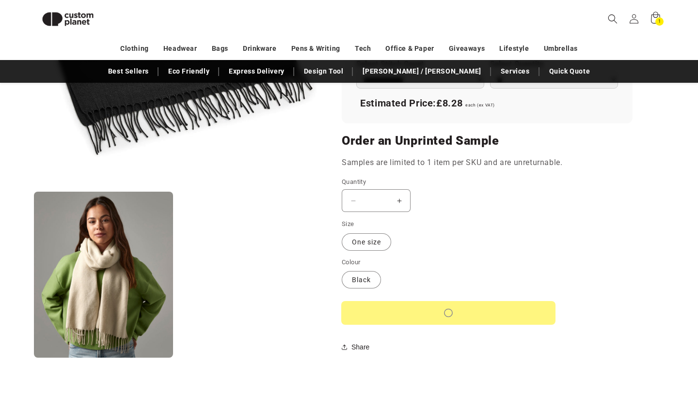
click at [439, 312] on button "Add to cart" at bounding box center [448, 313] width 213 height 23
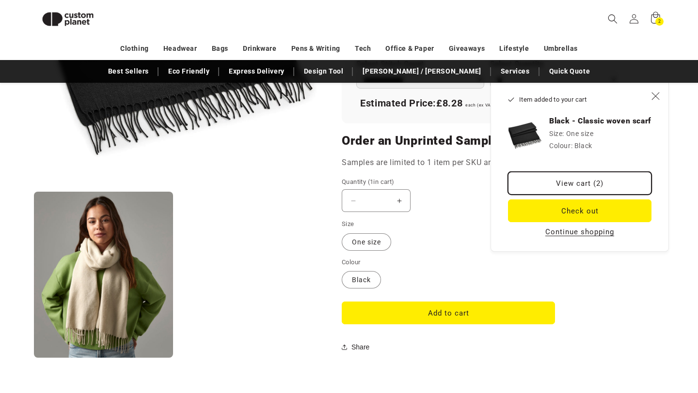
click at [585, 191] on link "View cart (2)" at bounding box center [579, 183] width 143 height 23
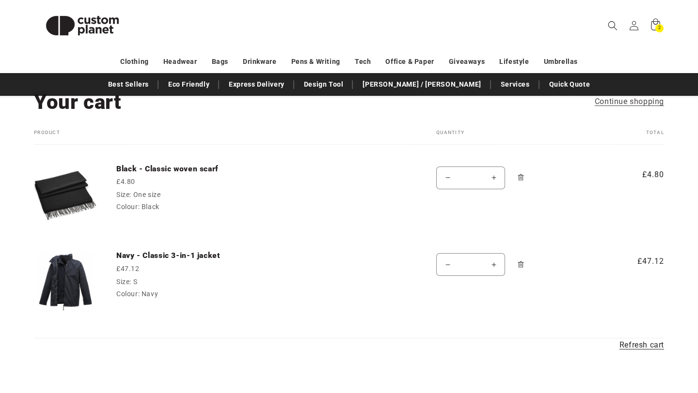
scroll to position [62, 0]
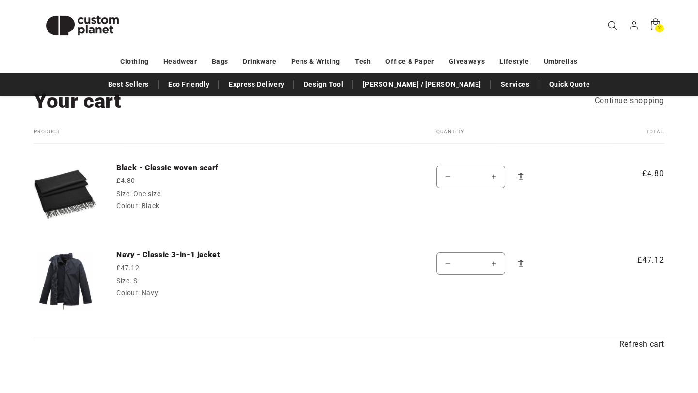
click at [518, 263] on icon "Remove Navy - Classic 3-in-1 jacket - S / Navy" at bounding box center [520, 263] width 7 height 7
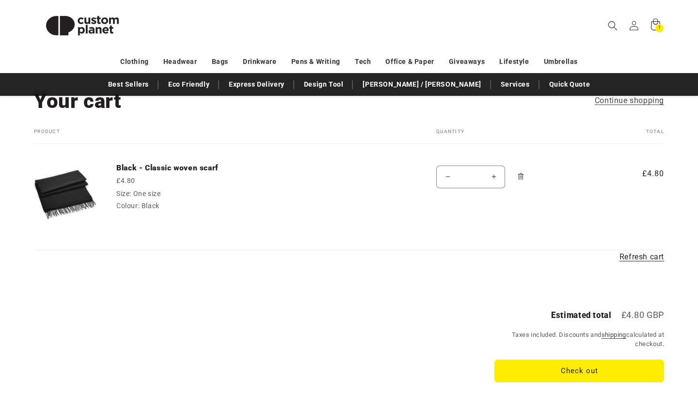
click at [239, 108] on div "Your cart Continue shopping" at bounding box center [349, 101] width 630 height 26
